Goal: Navigation & Orientation: Find specific page/section

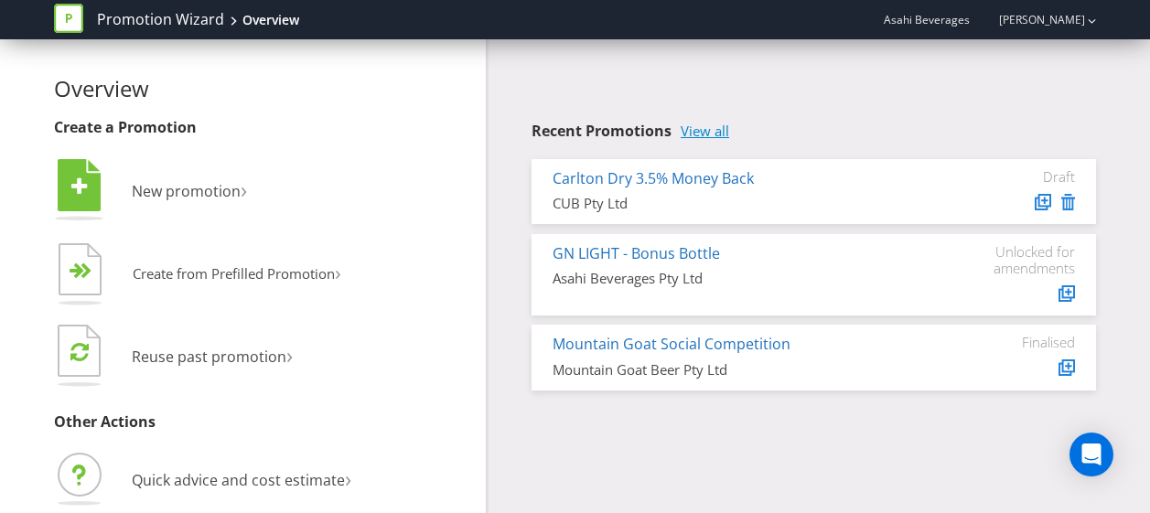
click at [683, 136] on link "View all" at bounding box center [704, 131] width 48 height 16
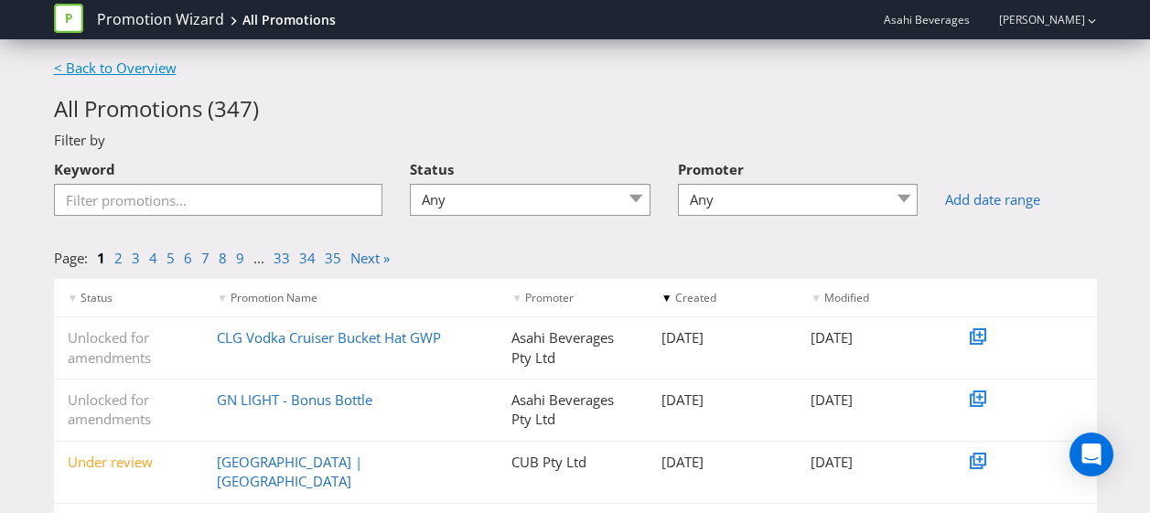
click at [98, 82] on div "< Back to Overview All Promotions ( 347 ) Filter by Keyword Status Any Draft Un…" at bounding box center [575, 513] width 1070 height 909
click at [95, 66] on link "< Back to Overview" at bounding box center [115, 68] width 123 height 18
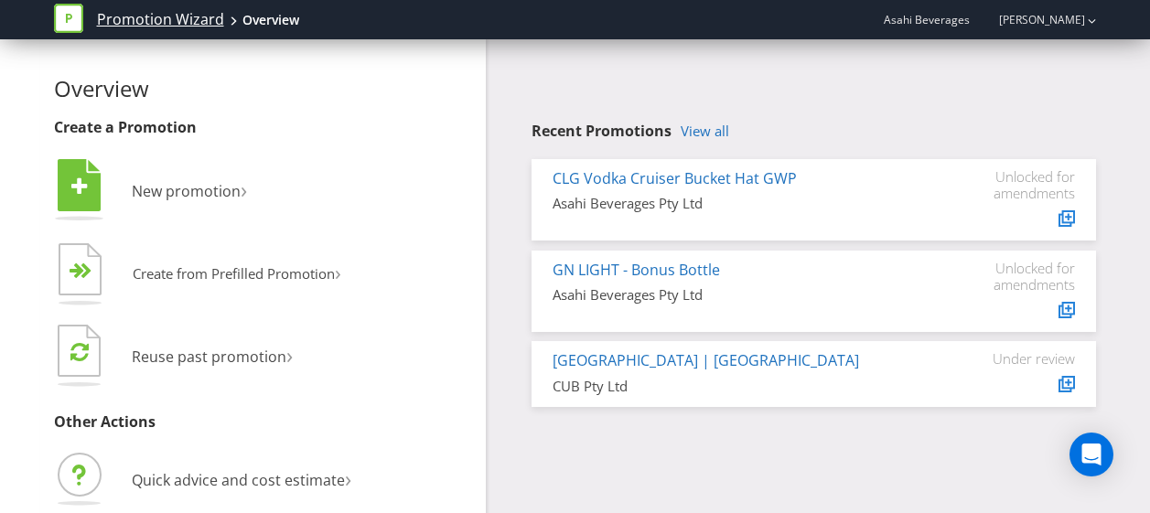
click at [128, 27] on link "Promotion Wizard" at bounding box center [160, 19] width 127 height 21
click at [97, 24] on link "Promotion Wizard" at bounding box center [160, 19] width 127 height 21
click at [62, 19] on icon at bounding box center [68, 18] width 29 height 29
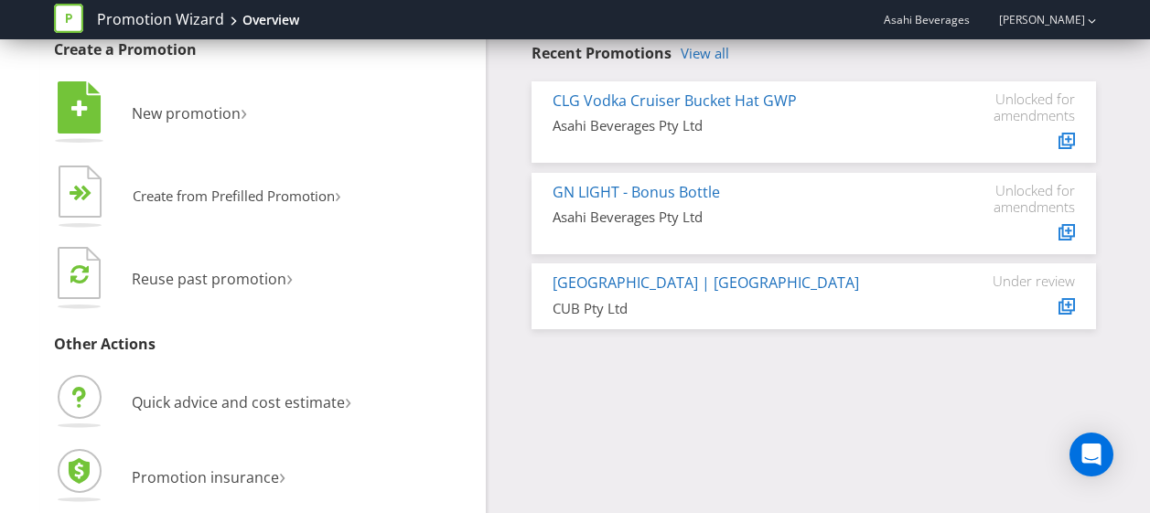
scroll to position [84, 0]
